Goal: Use online tool/utility

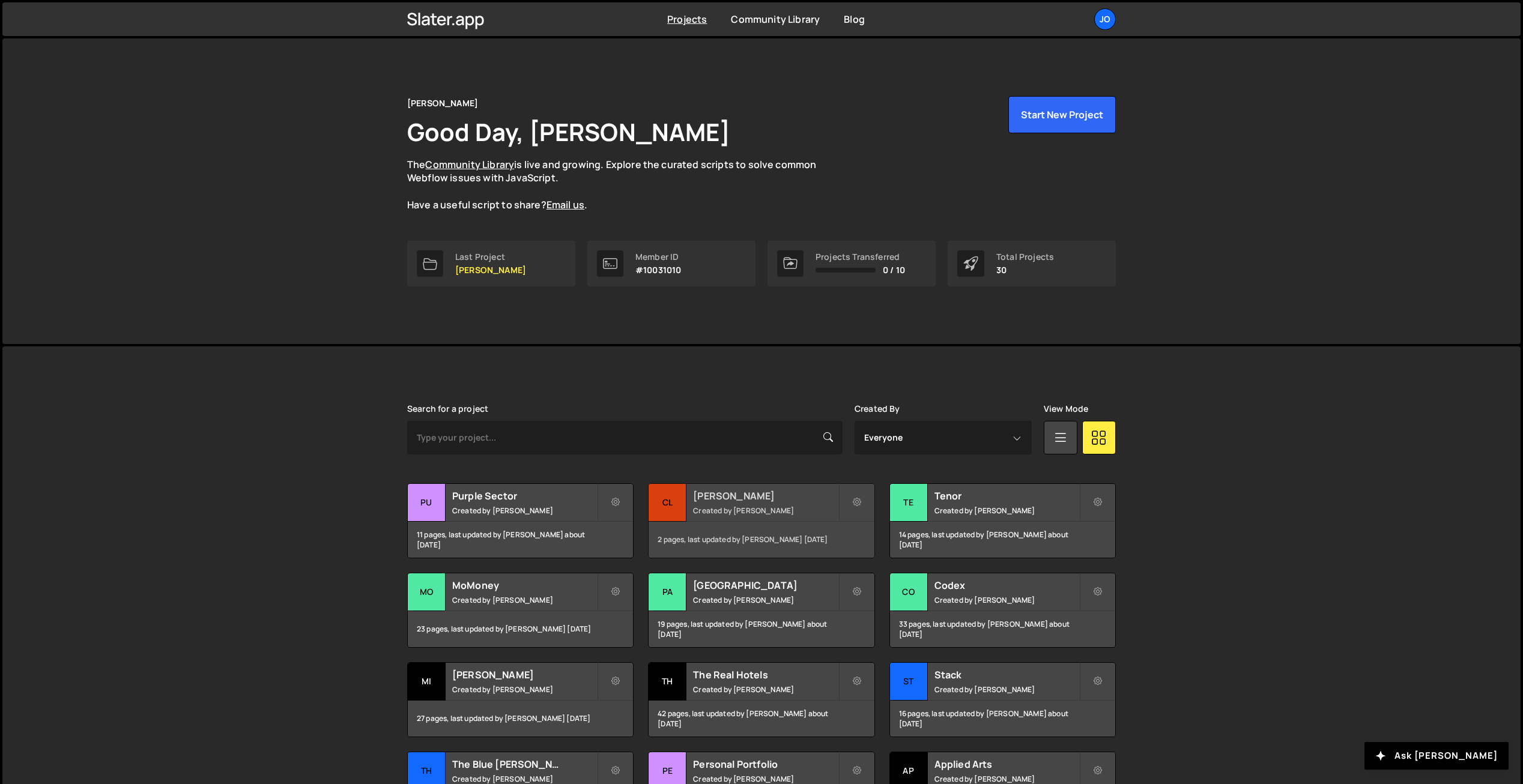
click at [777, 504] on div "[PERSON_NAME] Created by [PERSON_NAME]" at bounding box center [761, 502] width 225 height 37
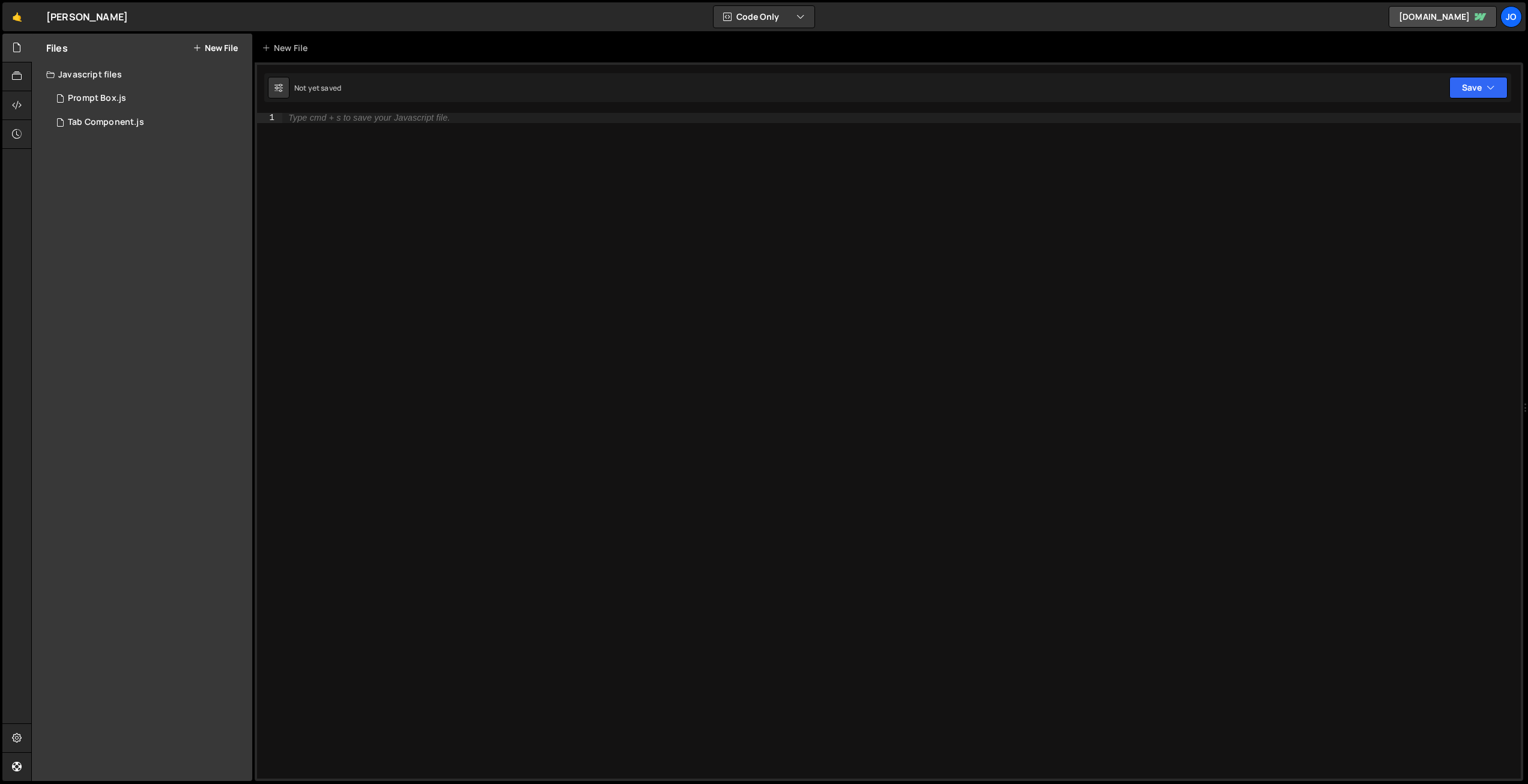
click at [338, 132] on div "Type cmd + s to save your Javascript file." at bounding box center [902, 455] width 1239 height 685
paste textarea "});"
type textarea "});"
